Goal: Task Accomplishment & Management: Complete application form

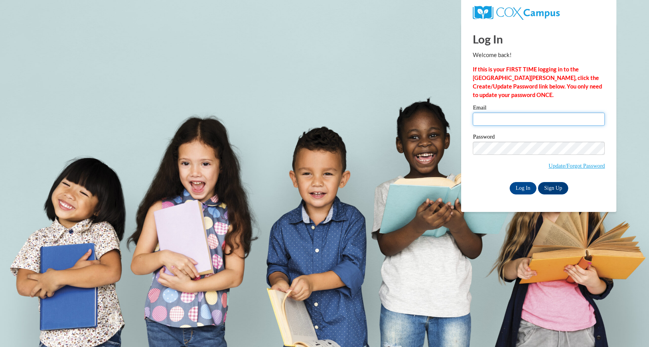
click at [488, 118] on input "Email" at bounding box center [539, 119] width 132 height 13
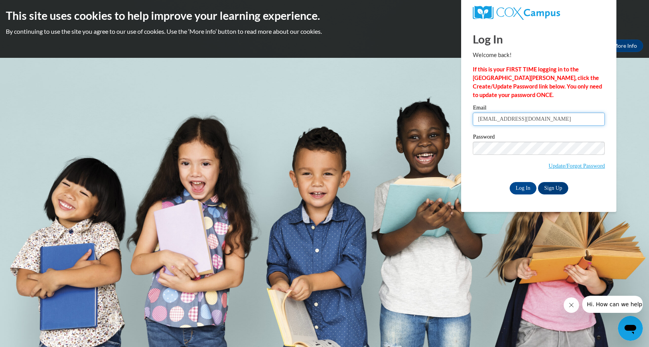
type input "arlishalon@nmhs.net"
click at [521, 189] on input "Log In" at bounding box center [523, 188] width 27 height 12
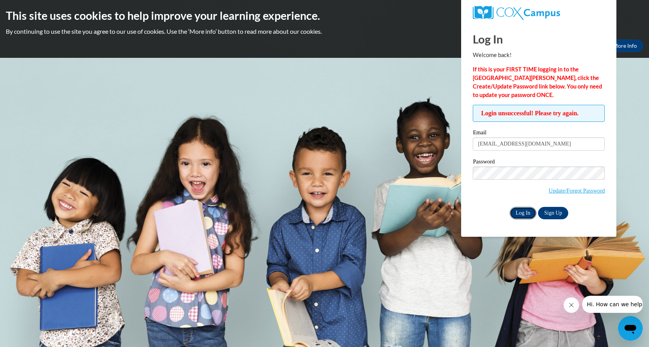
click at [523, 212] on input "Log In" at bounding box center [523, 213] width 27 height 12
click at [607, 21] on div at bounding box center [539, 13] width 144 height 26
click at [501, 144] on input "arlishalon@nmhs.net" at bounding box center [539, 144] width 132 height 13
type input "arlishalong@nmhs.net"
click at [526, 209] on input "Log In" at bounding box center [523, 213] width 27 height 12
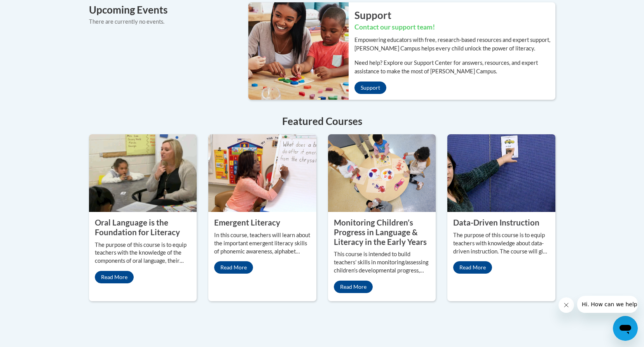
scroll to position [594, 0]
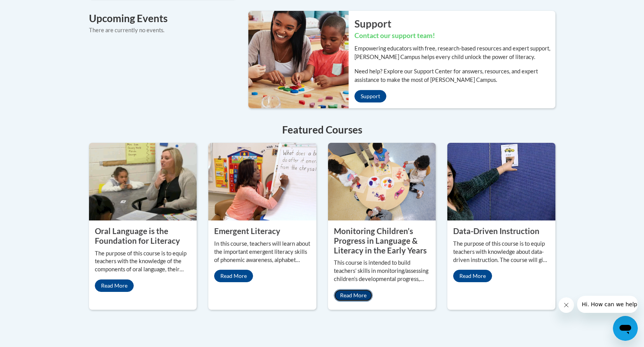
click at [351, 289] on link "Read More" at bounding box center [353, 295] width 39 height 12
click at [242, 270] on link "Read More" at bounding box center [233, 276] width 39 height 12
click at [120, 280] on link "Read More" at bounding box center [114, 286] width 39 height 12
click at [354, 289] on link "Read More" at bounding box center [353, 295] width 39 height 12
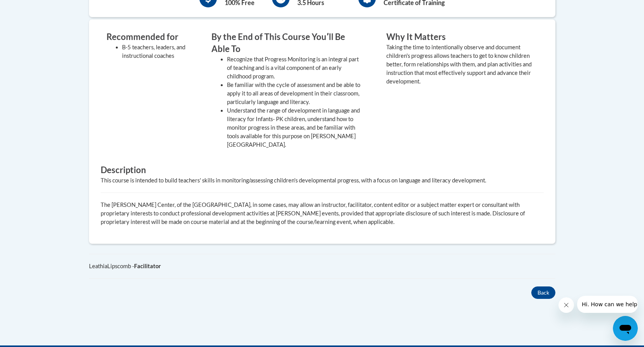
scroll to position [347, 0]
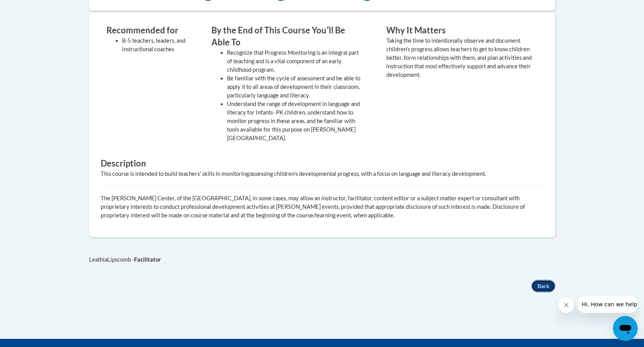
click at [550, 280] on button "Back" at bounding box center [543, 286] width 24 height 12
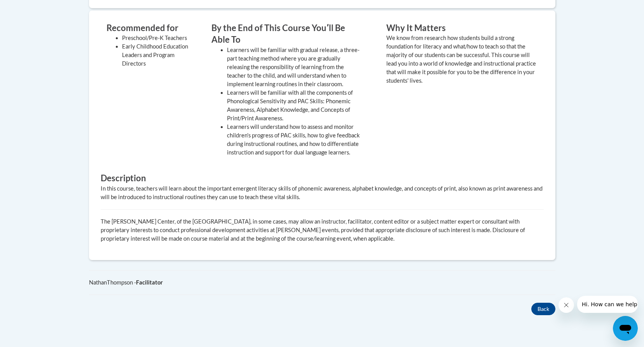
scroll to position [318, 0]
click at [544, 310] on button "Back" at bounding box center [543, 308] width 24 height 12
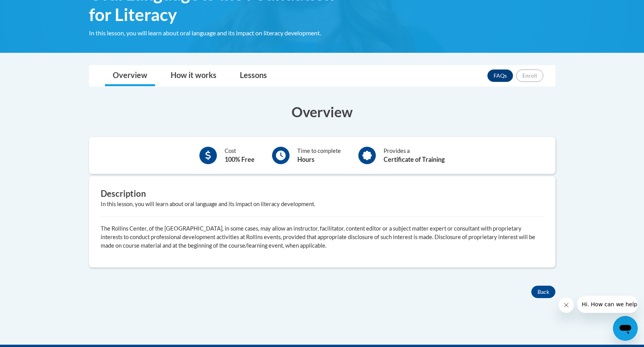
scroll to position [134, 0]
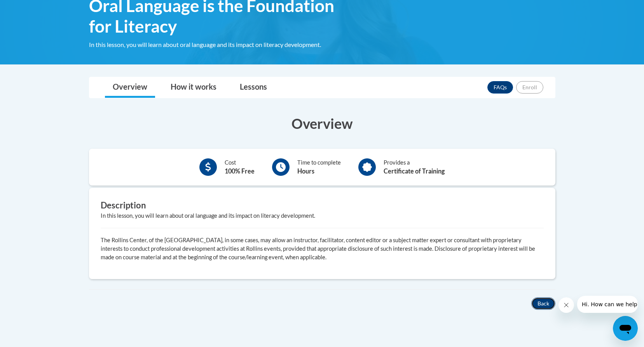
click at [542, 298] on button "Back" at bounding box center [543, 304] width 24 height 12
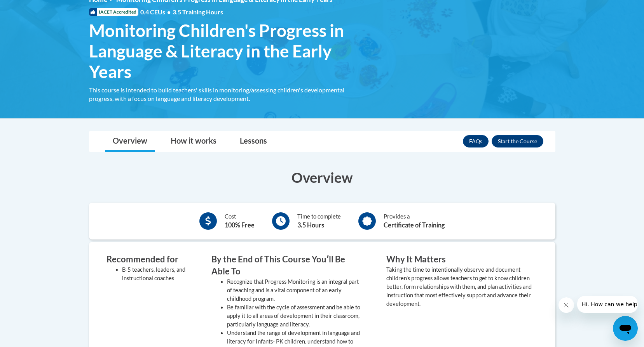
scroll to position [248, 0]
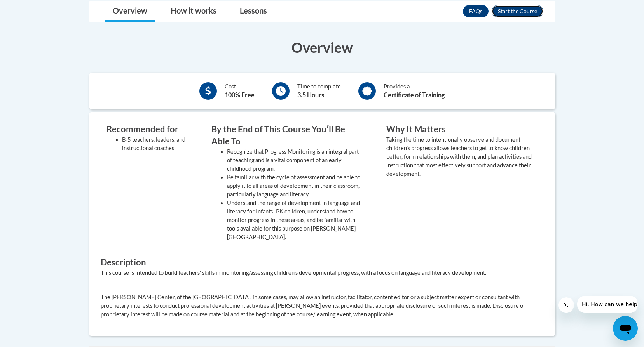
drag, startPoint x: 536, startPoint y: 9, endPoint x: 530, endPoint y: 11, distance: 6.6
click at [535, 9] on button "Enroll" at bounding box center [517, 11] width 52 height 12
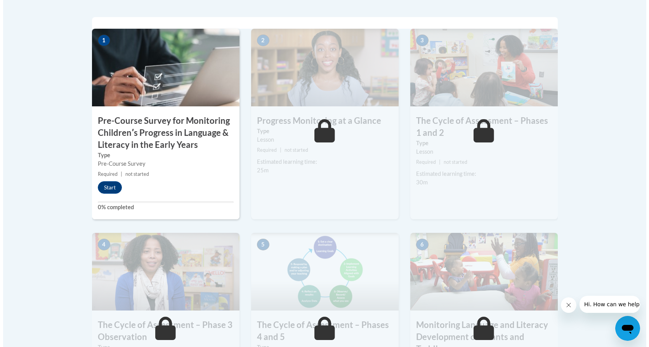
scroll to position [264, 0]
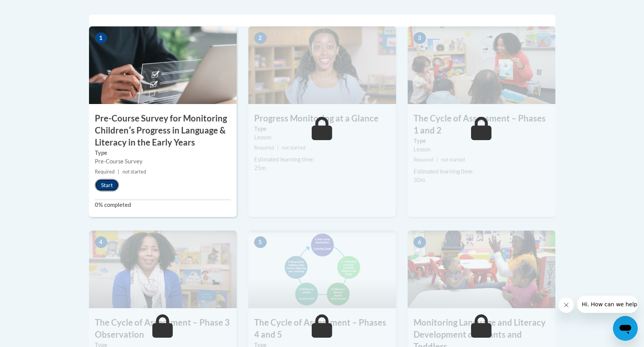
click at [108, 183] on button "Start" at bounding box center [107, 185] width 24 height 12
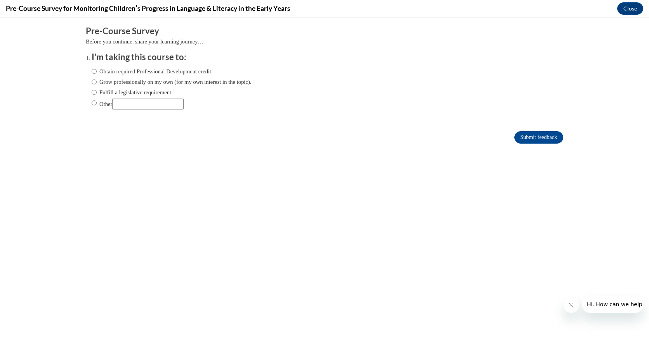
scroll to position [0, 0]
click at [92, 71] on input "Obtain required Professional Development credit." at bounding box center [94, 71] width 5 height 9
radio input "true"
click at [92, 82] on input "Grow professionally on my own (for my own interest in the topic)." at bounding box center [94, 82] width 5 height 9
radio input "true"
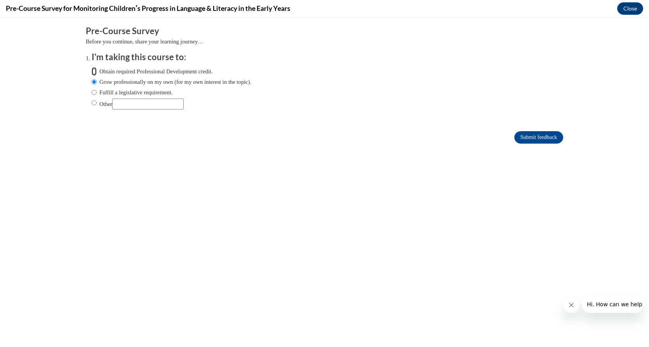
click at [92, 71] on input "Obtain required Professional Development credit." at bounding box center [94, 71] width 5 height 9
radio input "true"
click at [530, 135] on input "Submit feedback" at bounding box center [539, 137] width 49 height 12
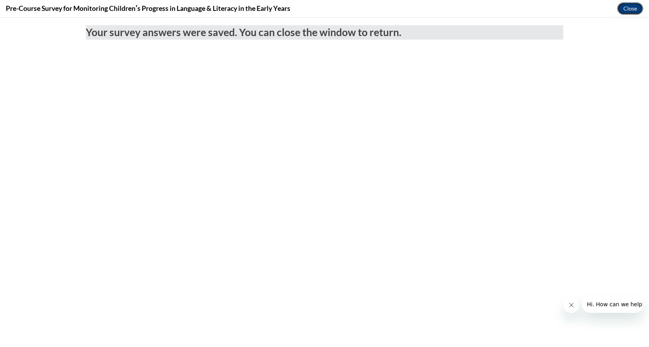
drag, startPoint x: 629, startPoint y: 7, endPoint x: 627, endPoint y: 11, distance: 4.3
click at [629, 7] on button "Close" at bounding box center [631, 8] width 26 height 12
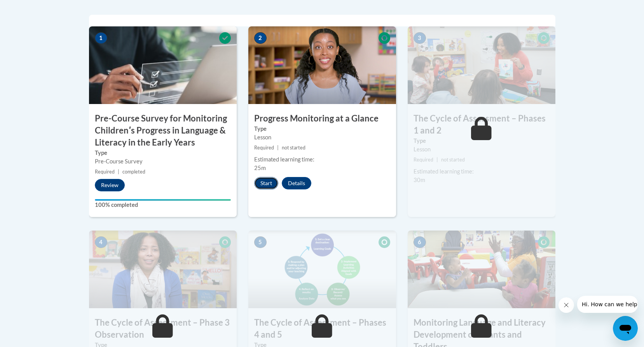
click at [270, 179] on button "Start" at bounding box center [266, 183] width 24 height 12
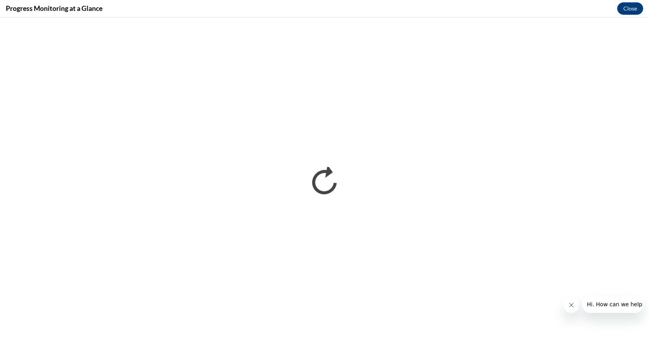
click at [574, 307] on button "Close message from company" at bounding box center [572, 306] width 16 height 16
